Goal: Information Seeking & Learning: Learn about a topic

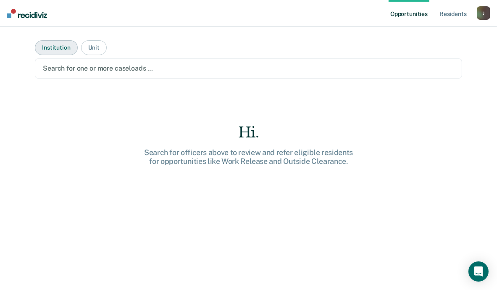
click at [55, 45] on button "Institution" at bounding box center [56, 47] width 42 height 15
click at [95, 50] on button "Unit" at bounding box center [94, 47] width 26 height 15
click at [66, 46] on button "Institution" at bounding box center [56, 47] width 42 height 15
click at [159, 70] on div at bounding box center [248, 69] width 411 height 10
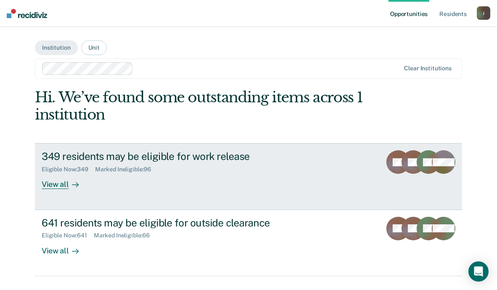
click at [56, 186] on div "View all" at bounding box center [65, 181] width 47 height 16
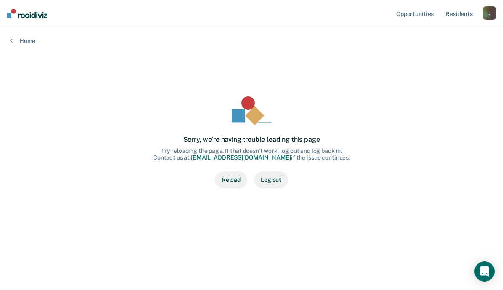
click at [229, 180] on button "Reload" at bounding box center [231, 179] width 32 height 17
